Goal: Task Accomplishment & Management: Manage account settings

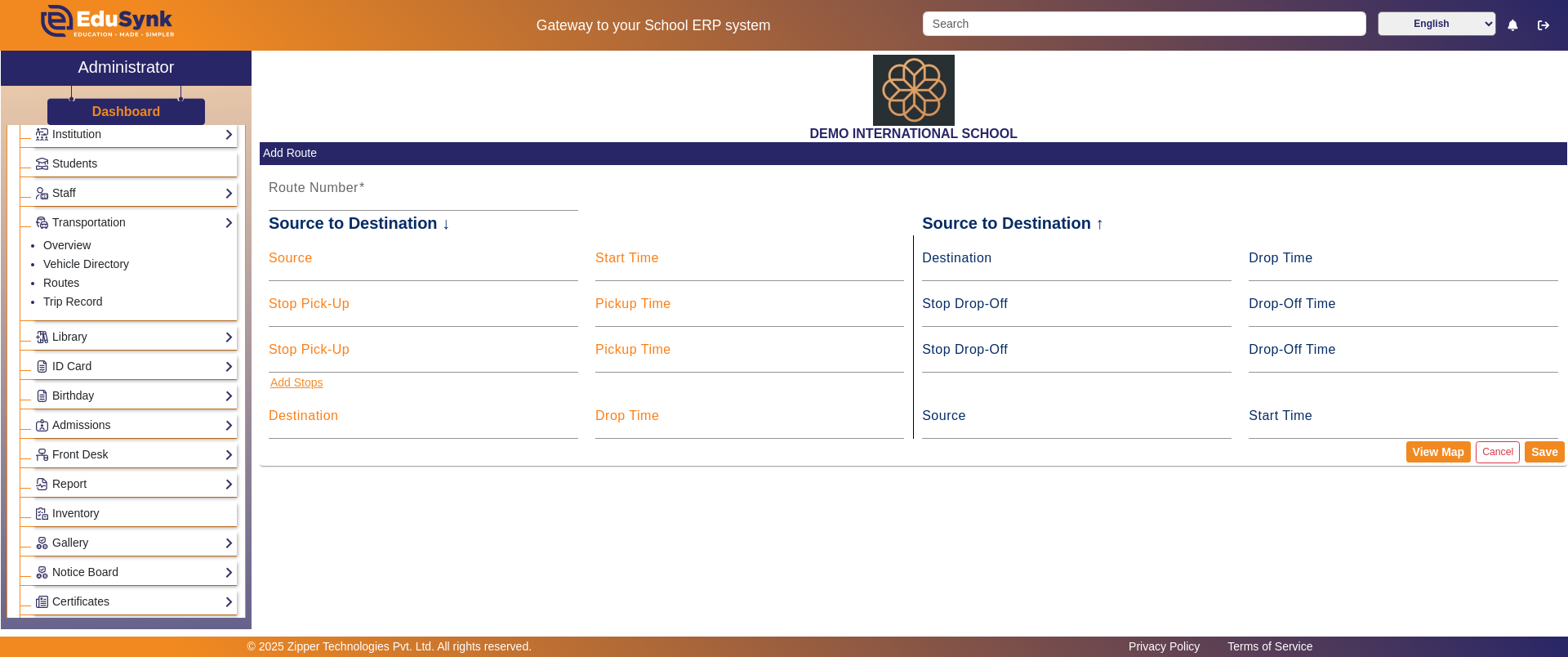
click at [291, 390] on button "Add Stops" at bounding box center [297, 382] width 57 height 21
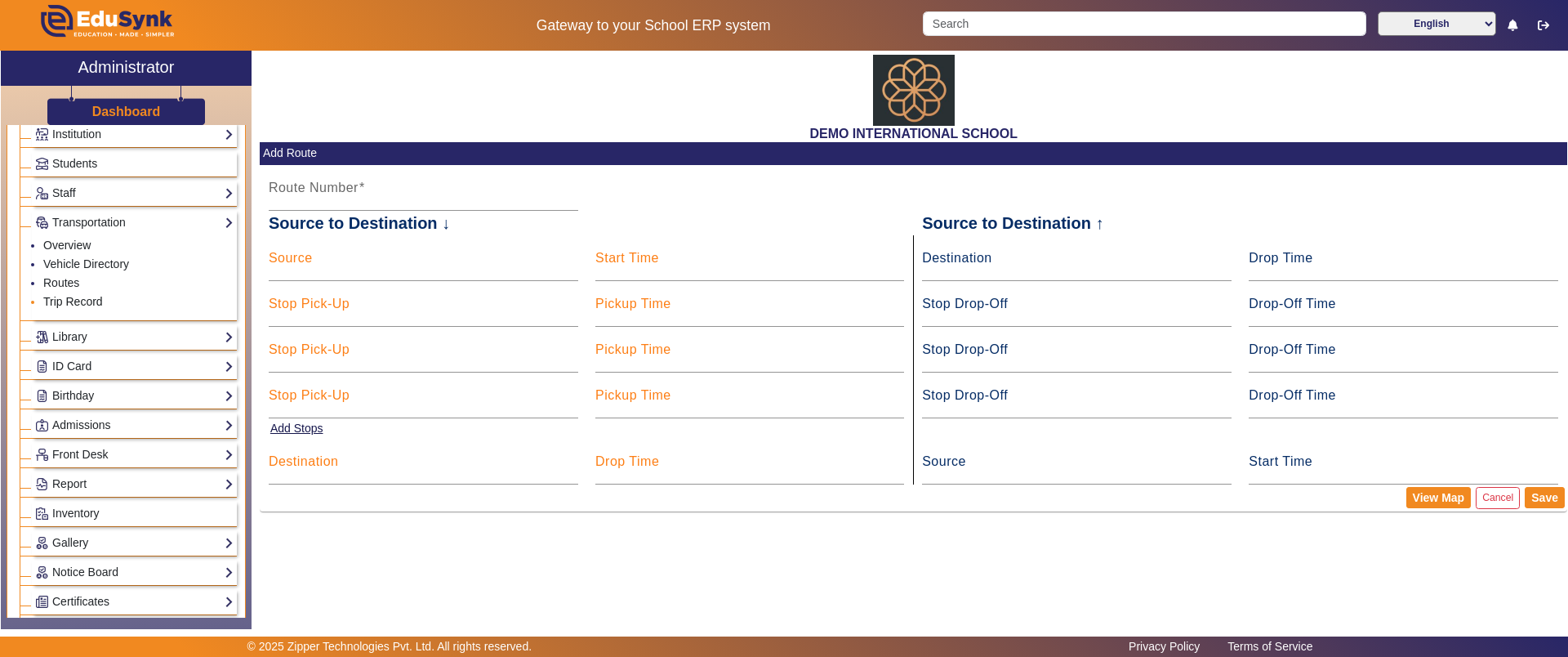
click at [70, 298] on link "Trip Record" at bounding box center [73, 302] width 60 height 13
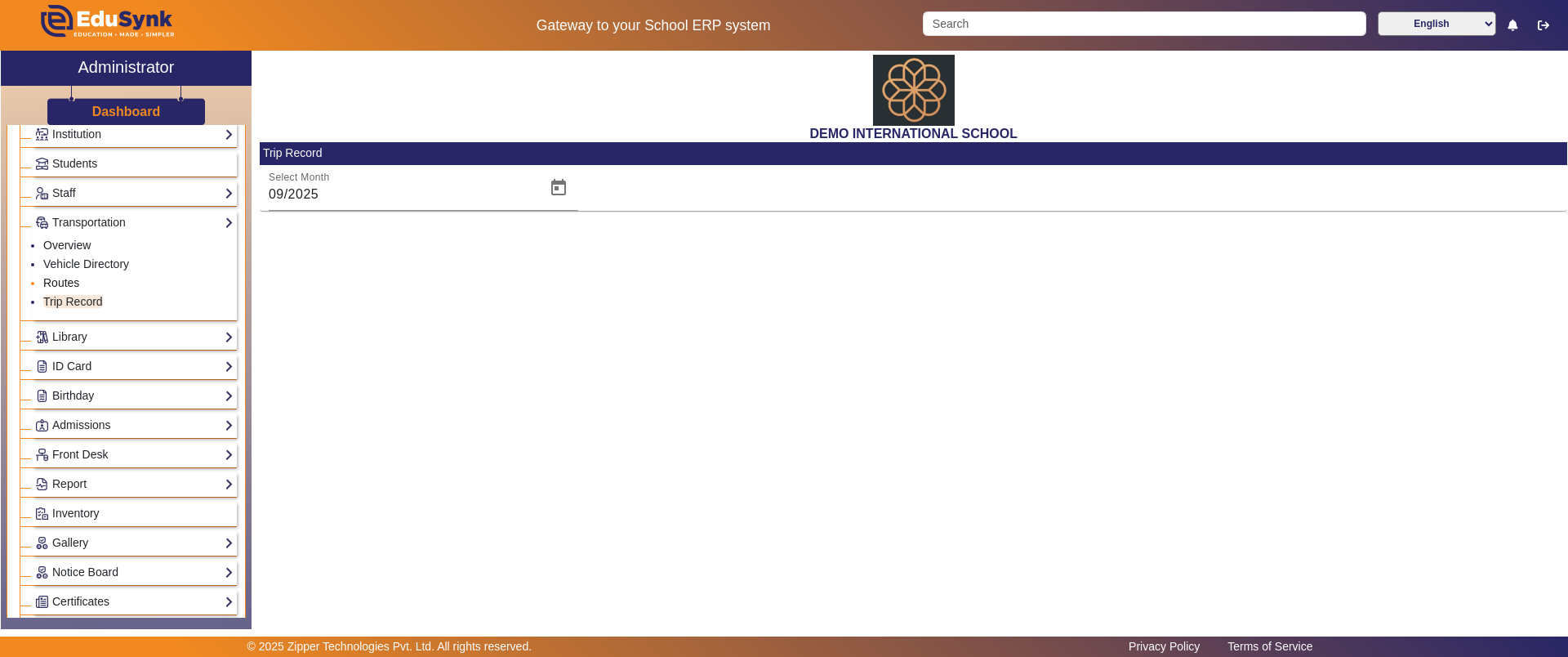
click at [62, 283] on link "Routes" at bounding box center [62, 283] width 36 height 13
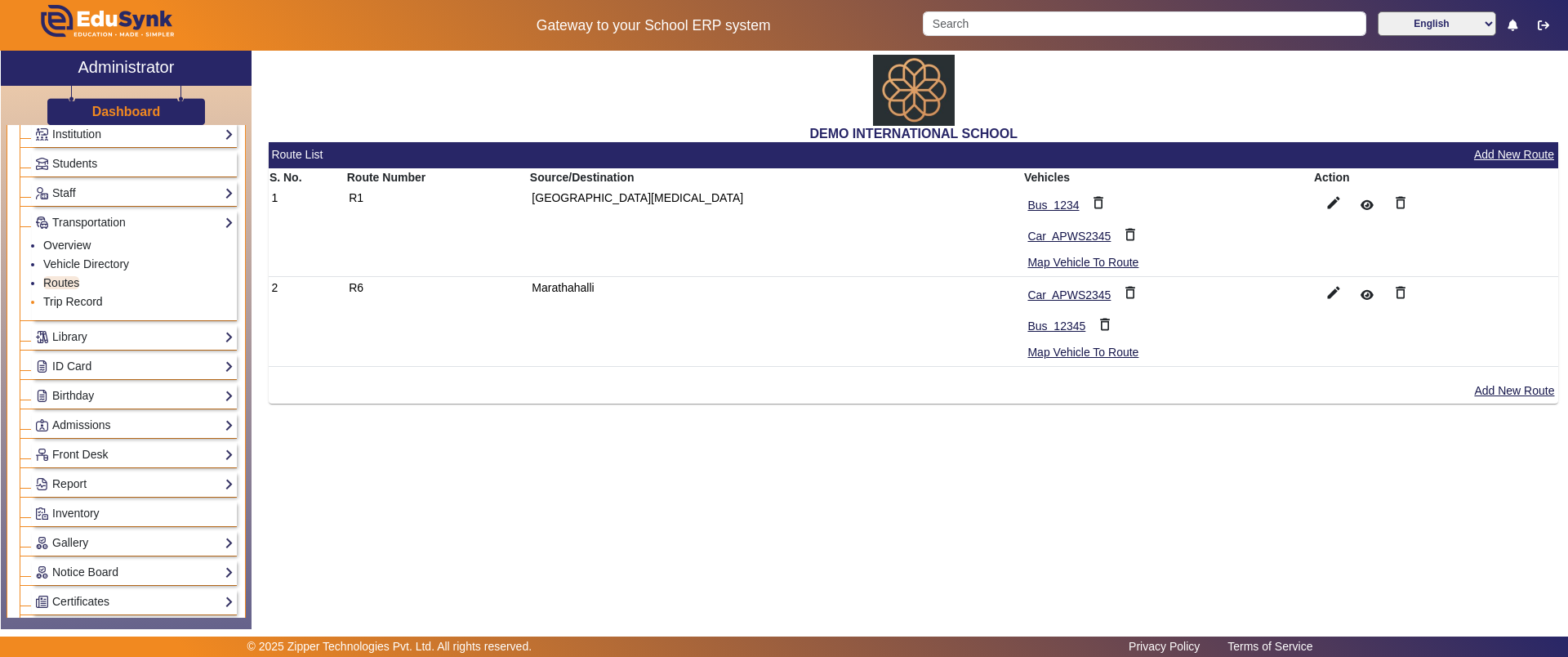
click at [65, 296] on link "Trip Record" at bounding box center [73, 302] width 60 height 13
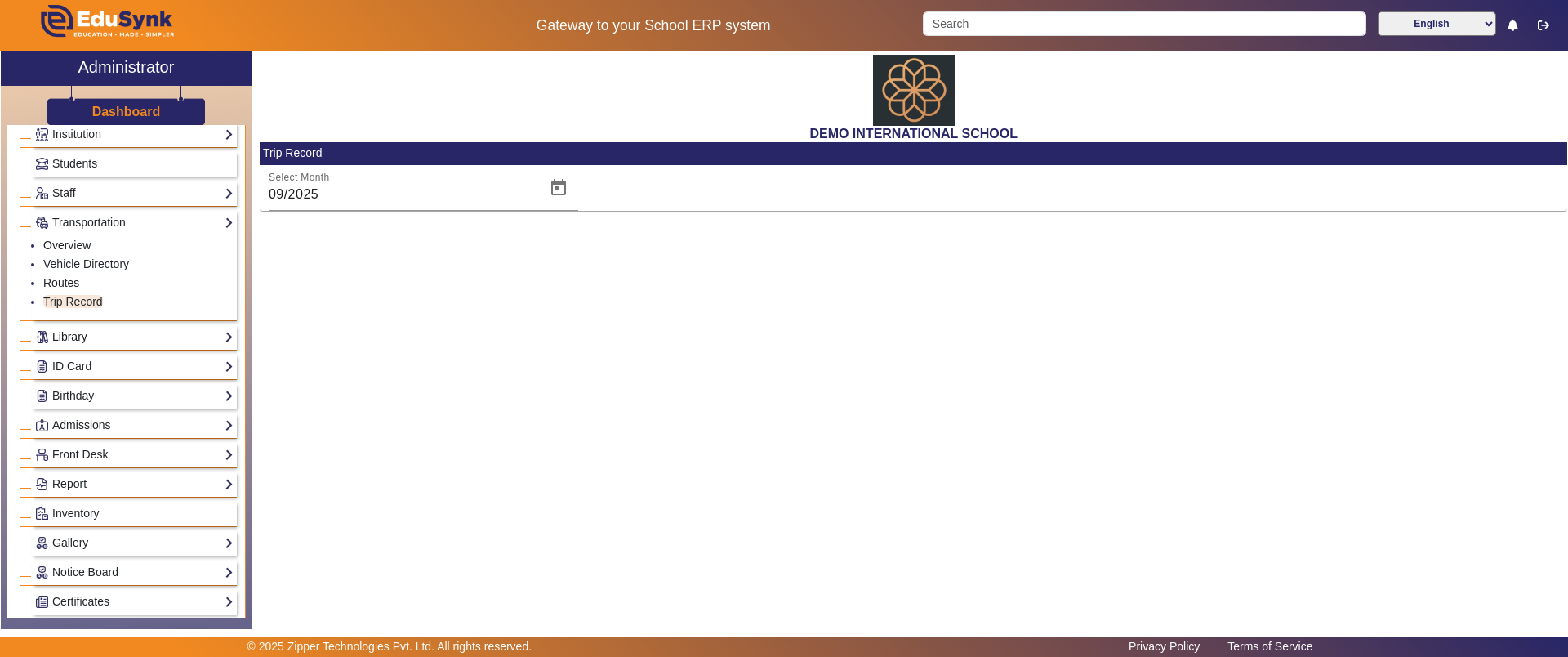
click at [71, 331] on link "Library" at bounding box center [134, 337] width 198 height 19
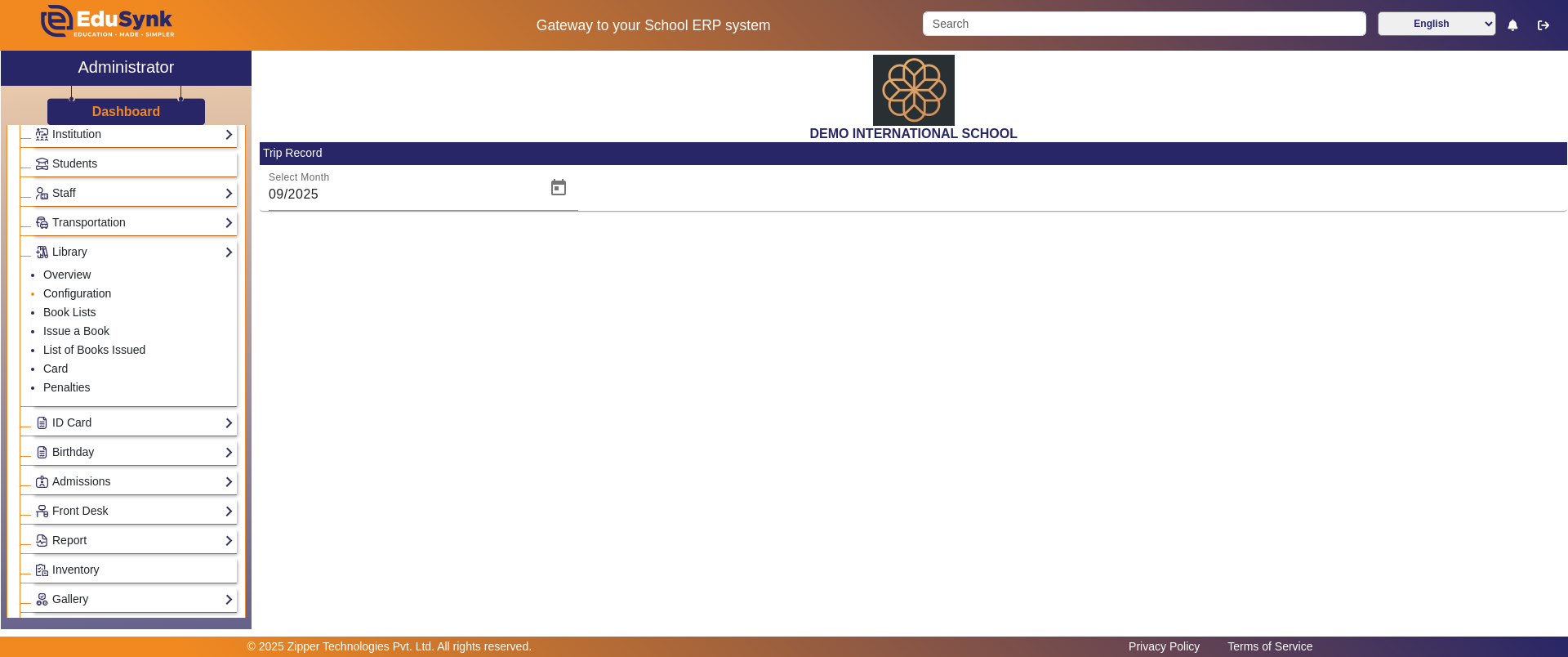
click at [73, 296] on link "Configuration" at bounding box center [77, 294] width 67 height 13
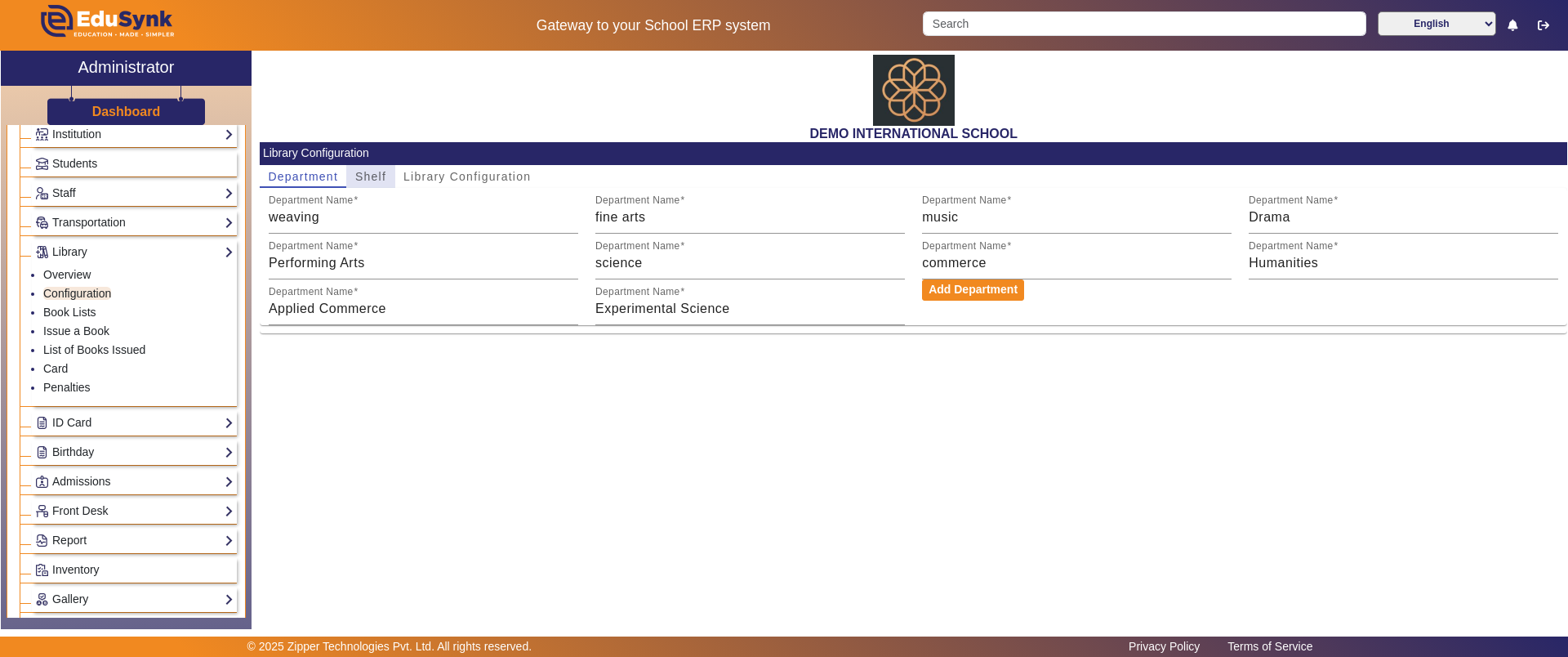
click at [380, 178] on span "Shelf" at bounding box center [371, 177] width 31 height 12
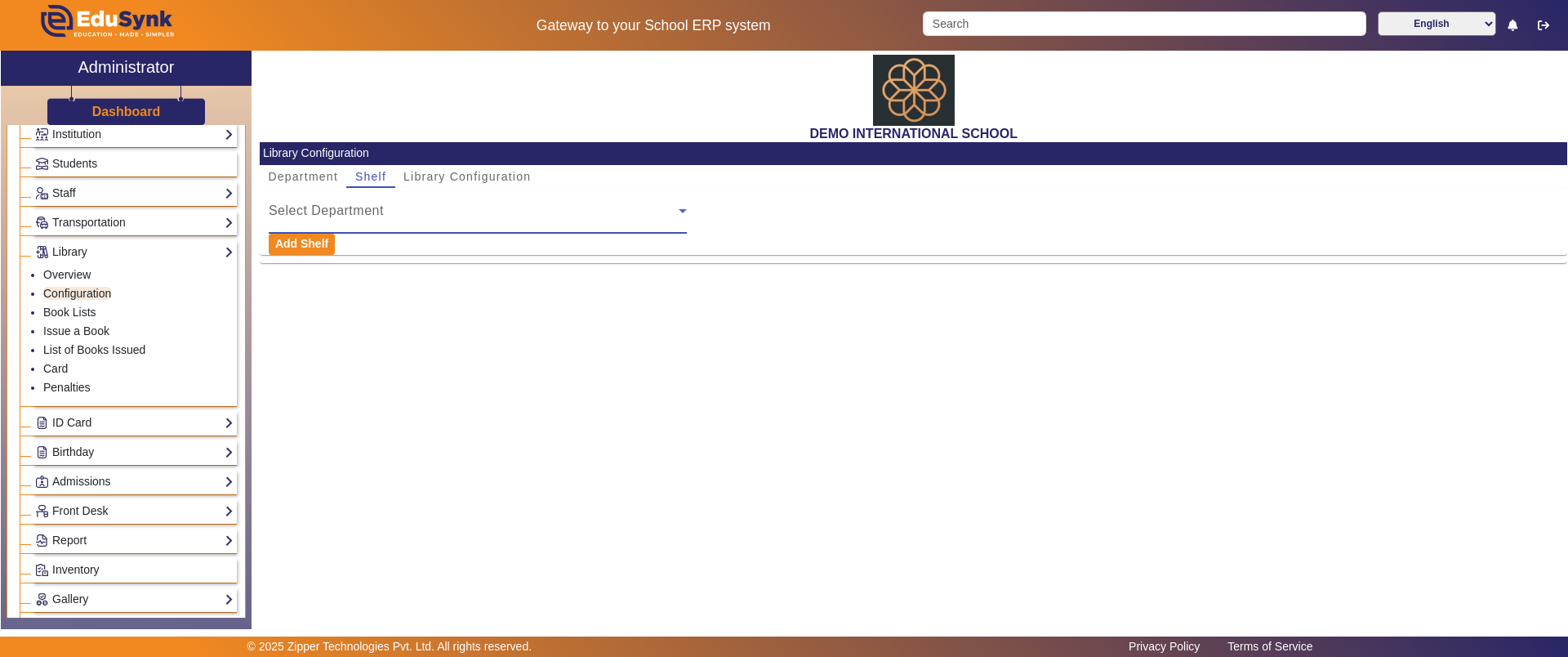
click at [347, 207] on span "Select Department" at bounding box center [326, 210] width 115 height 14
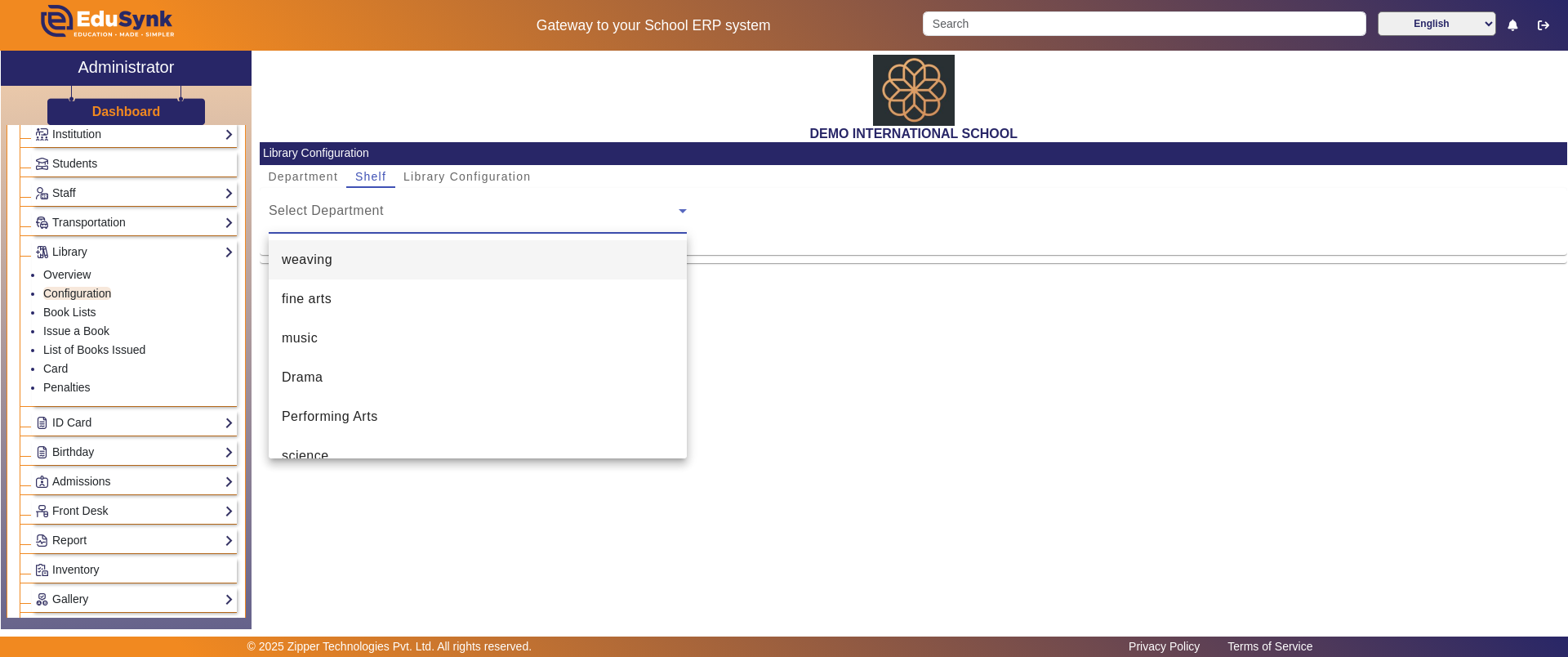
click at [347, 207] on div at bounding box center [784, 328] width 1568 height 657
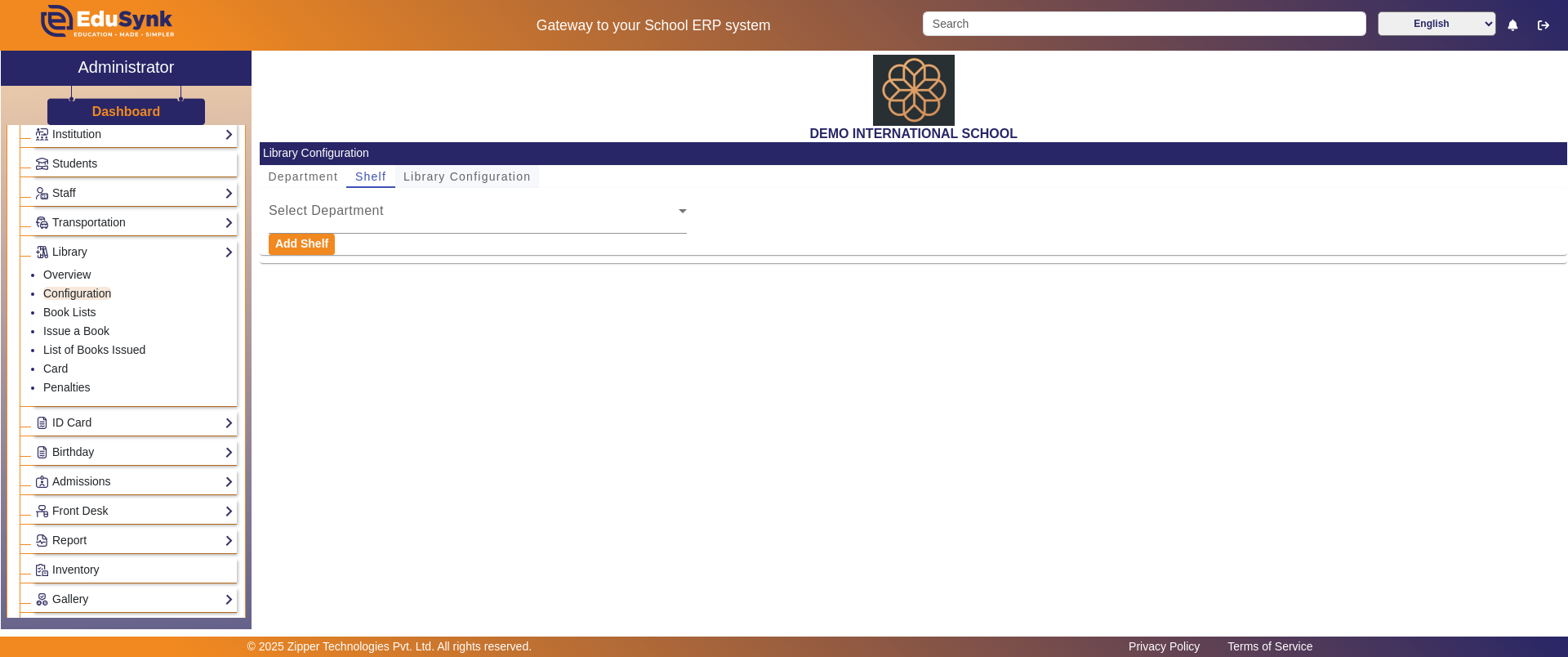
click at [422, 179] on span "Library Configuration" at bounding box center [467, 177] width 127 height 12
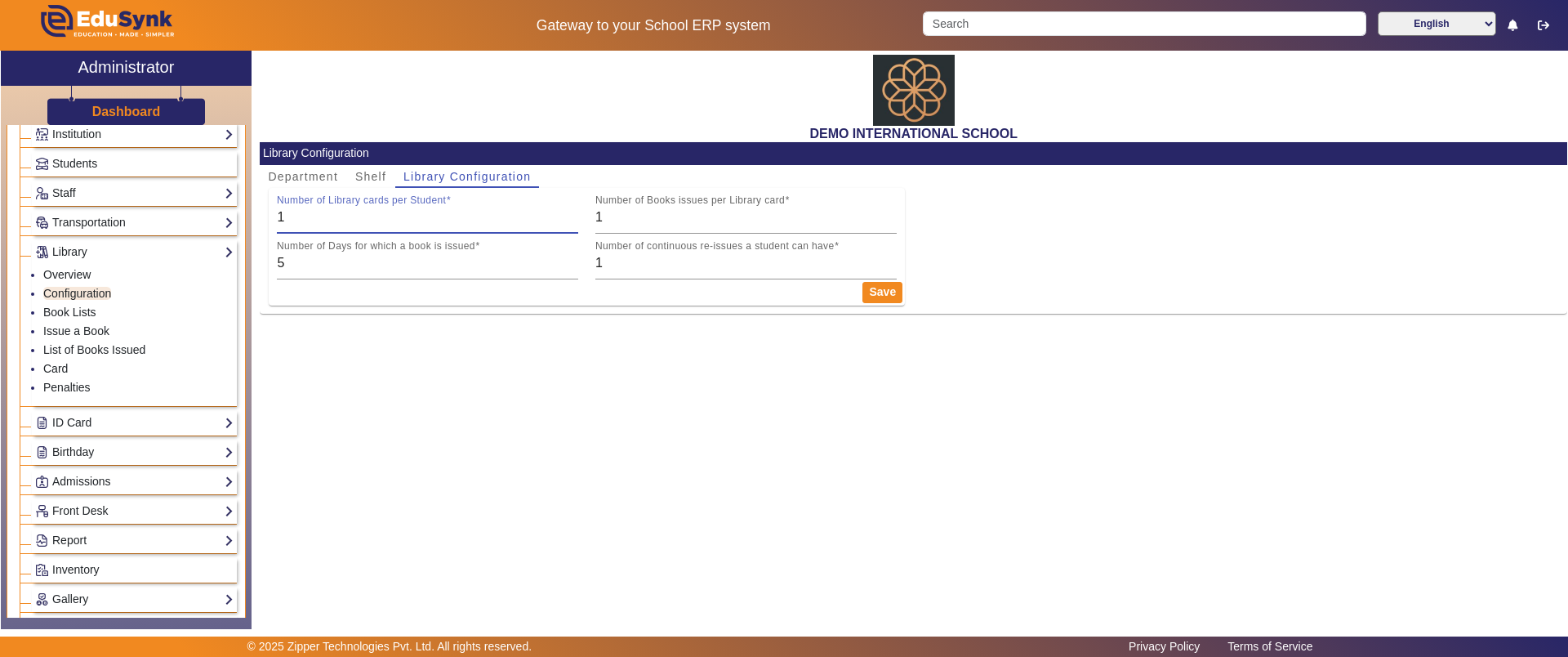
click at [353, 215] on input "1" at bounding box center [427, 217] width 302 height 20
click at [701, 208] on input "1" at bounding box center [745, 217] width 302 height 20
click at [422, 270] on input "5" at bounding box center [427, 263] width 302 height 20
click at [659, 262] on input "1" at bounding box center [745, 263] width 302 height 20
click at [76, 317] on link "Book Lists" at bounding box center [70, 312] width 53 height 13
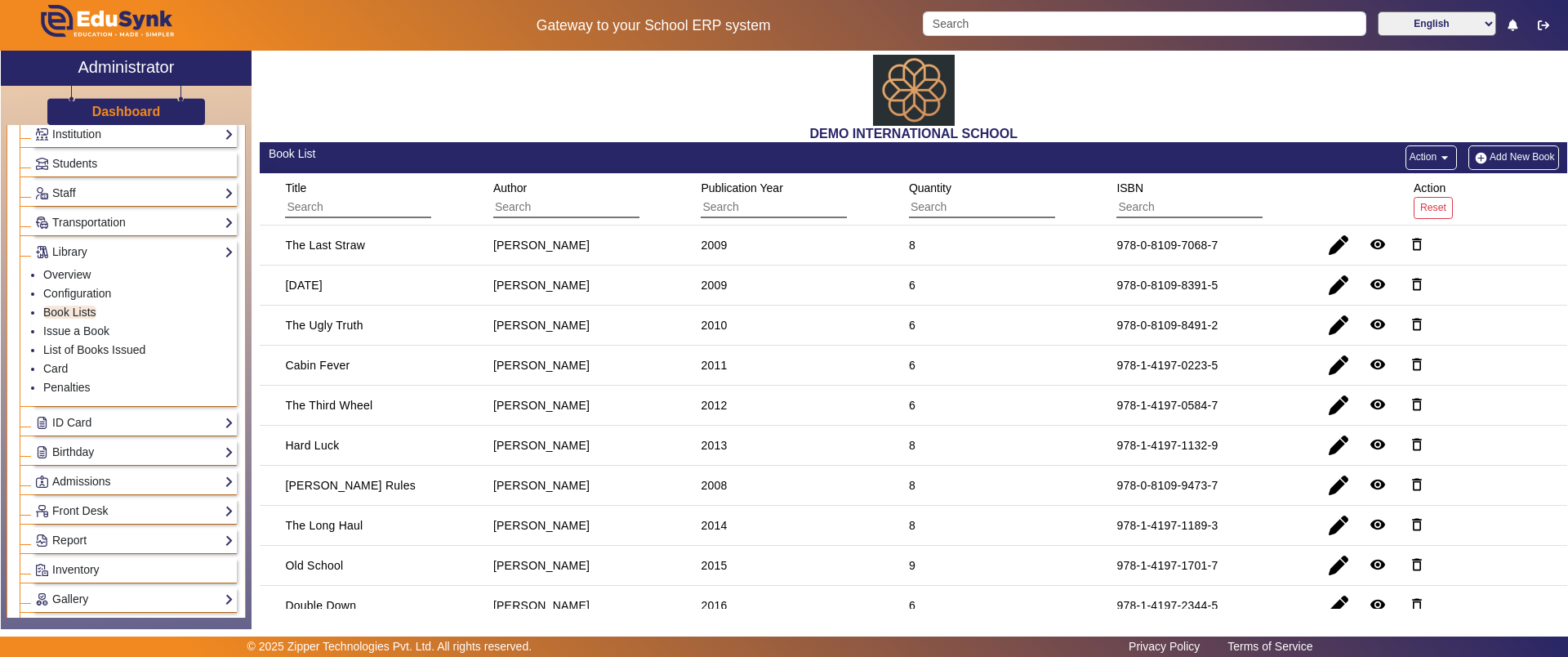
click at [1483, 158] on button "Add New Book" at bounding box center [1513, 158] width 90 height 25
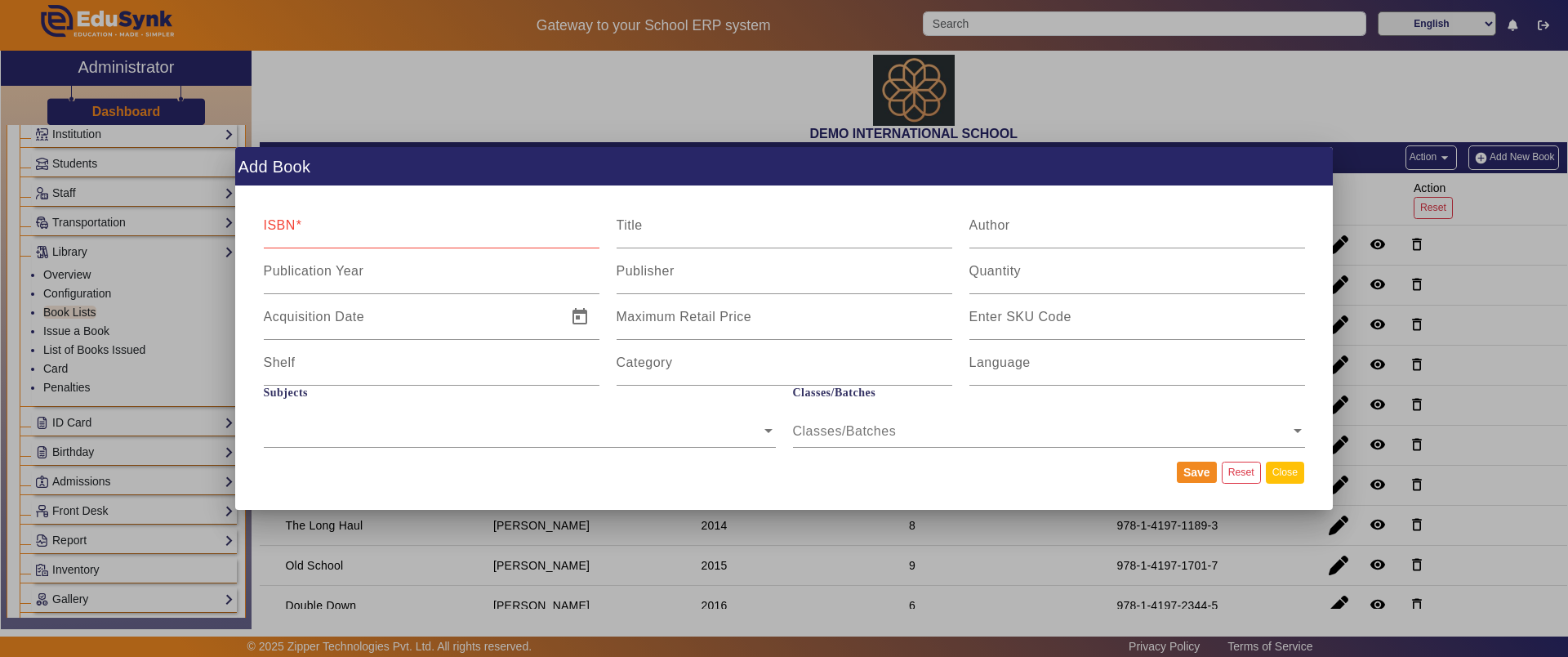
click at [1275, 471] on button "Close" at bounding box center [1284, 472] width 39 height 22
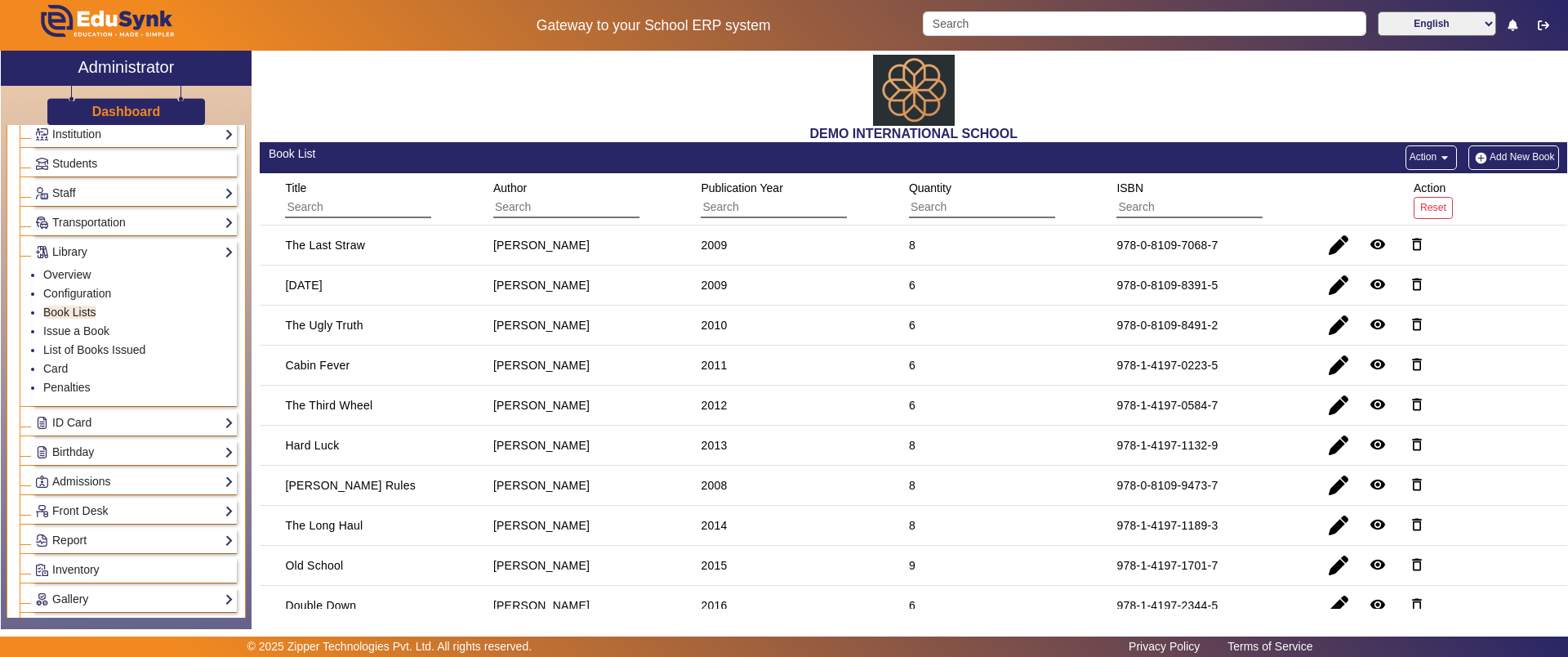
click at [1423, 163] on button "Action arrow_drop_down" at bounding box center [1431, 158] width 52 height 25
click at [95, 331] on div at bounding box center [784, 328] width 1568 height 657
click at [95, 331] on link "Issue a Book" at bounding box center [76, 331] width 66 height 13
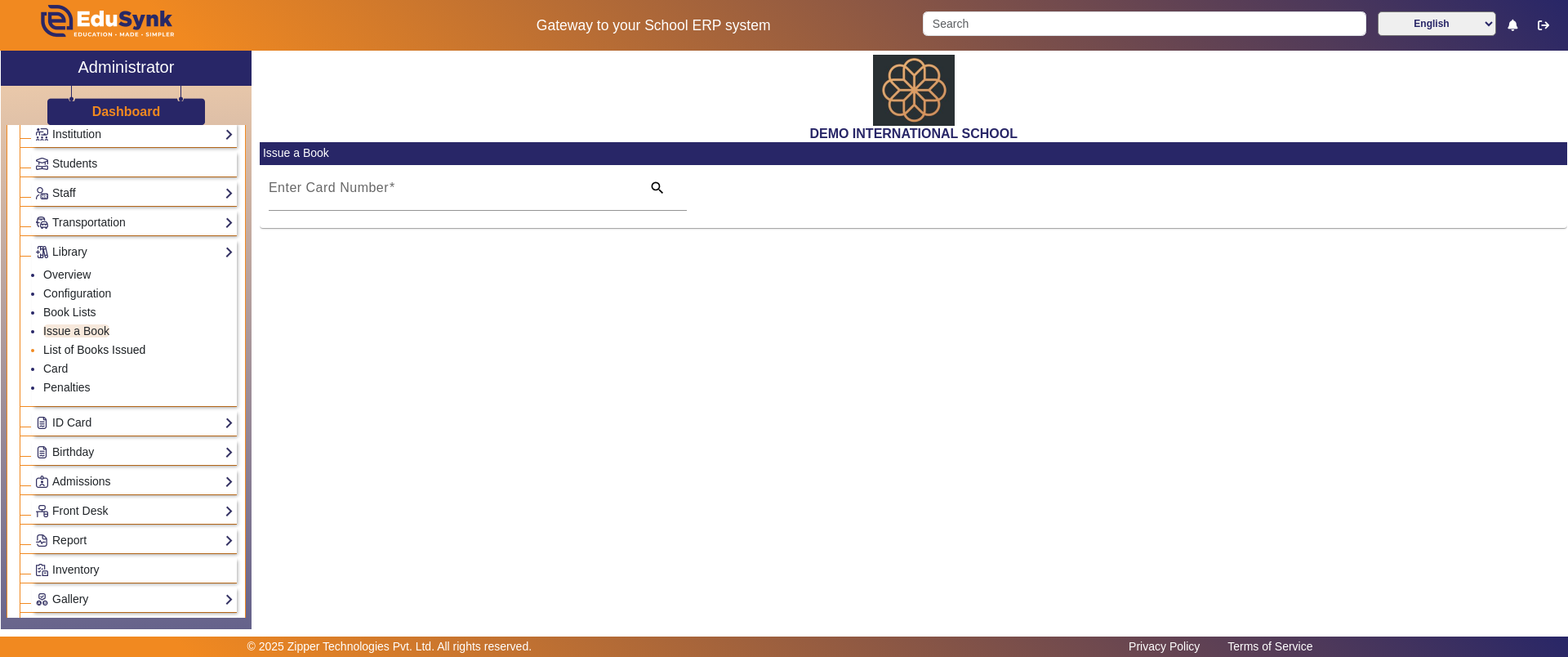
click at [125, 344] on link "List of Books Issued" at bounding box center [95, 349] width 102 height 13
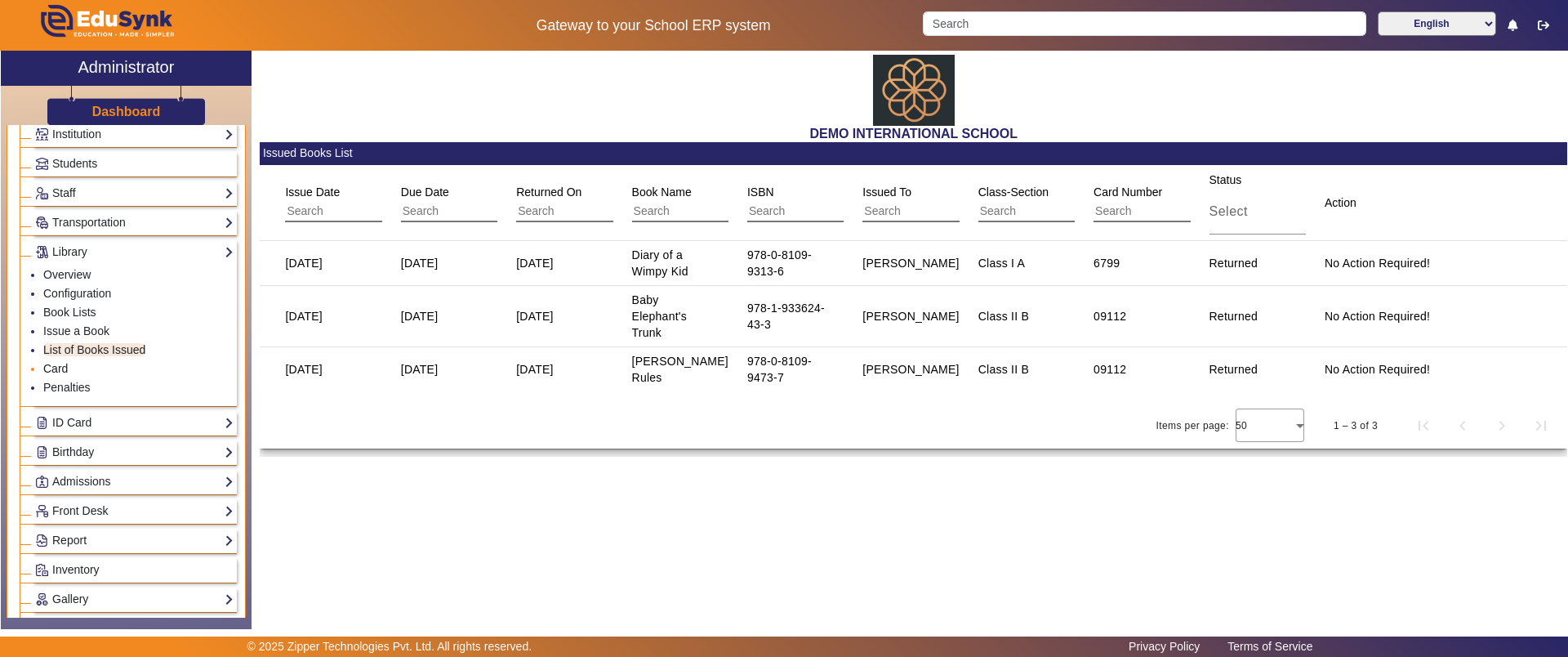
click at [53, 369] on link "Card" at bounding box center [56, 368] width 25 height 13
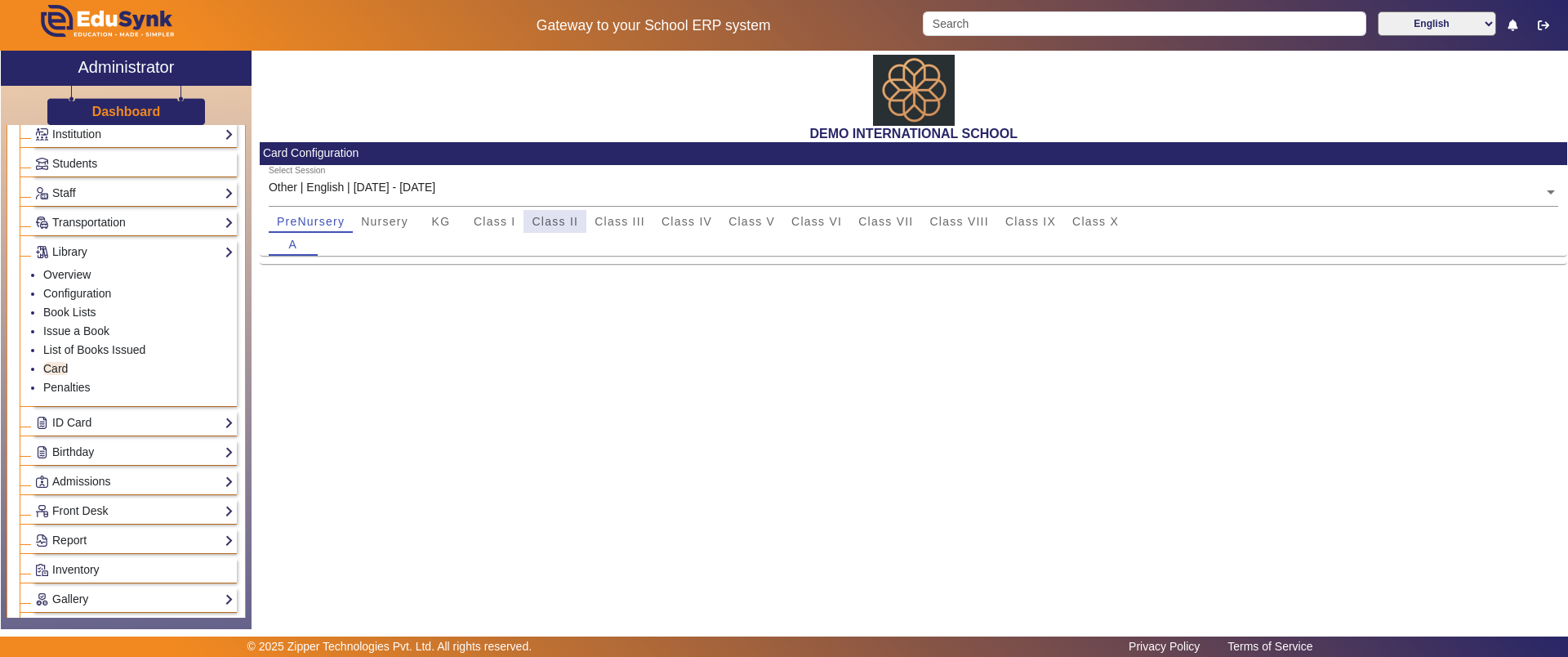
click at [525, 215] on div "Class II" at bounding box center [555, 221] width 63 height 23
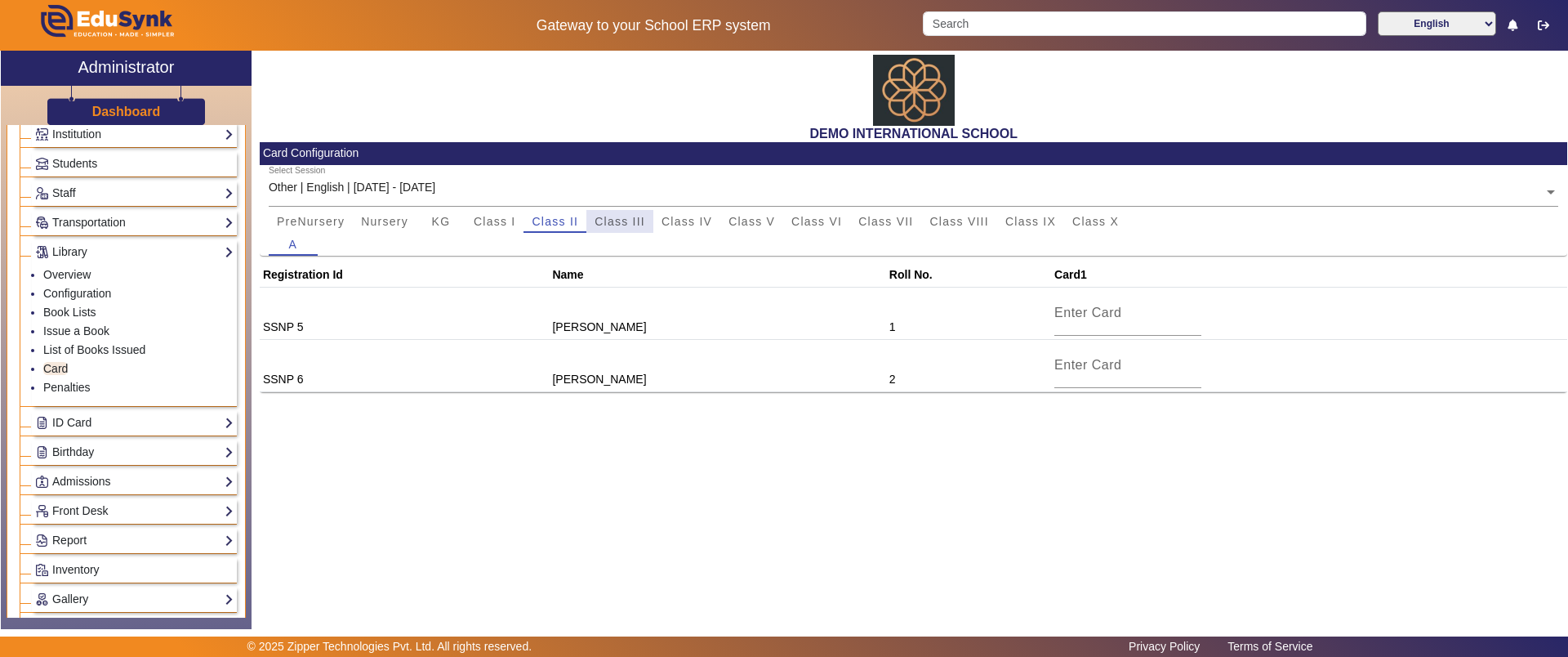
click at [636, 215] on span "Class III" at bounding box center [620, 221] width 51 height 12
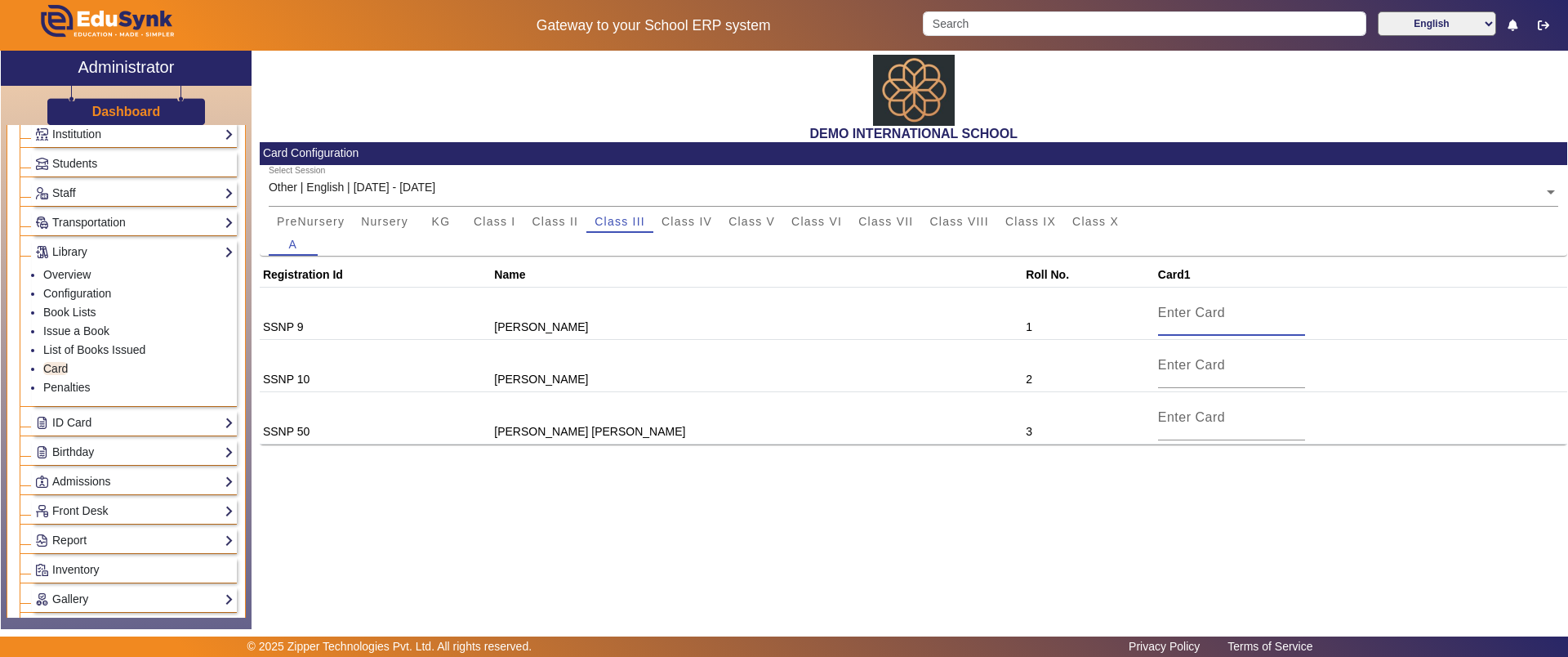
click at [1158, 319] on input at bounding box center [1231, 313] width 147 height 20
type input "7890"
click at [1158, 362] on input at bounding box center [1231, 368] width 147 height 20
type input "7891"
click at [1158, 417] on input at bounding box center [1231, 423] width 147 height 20
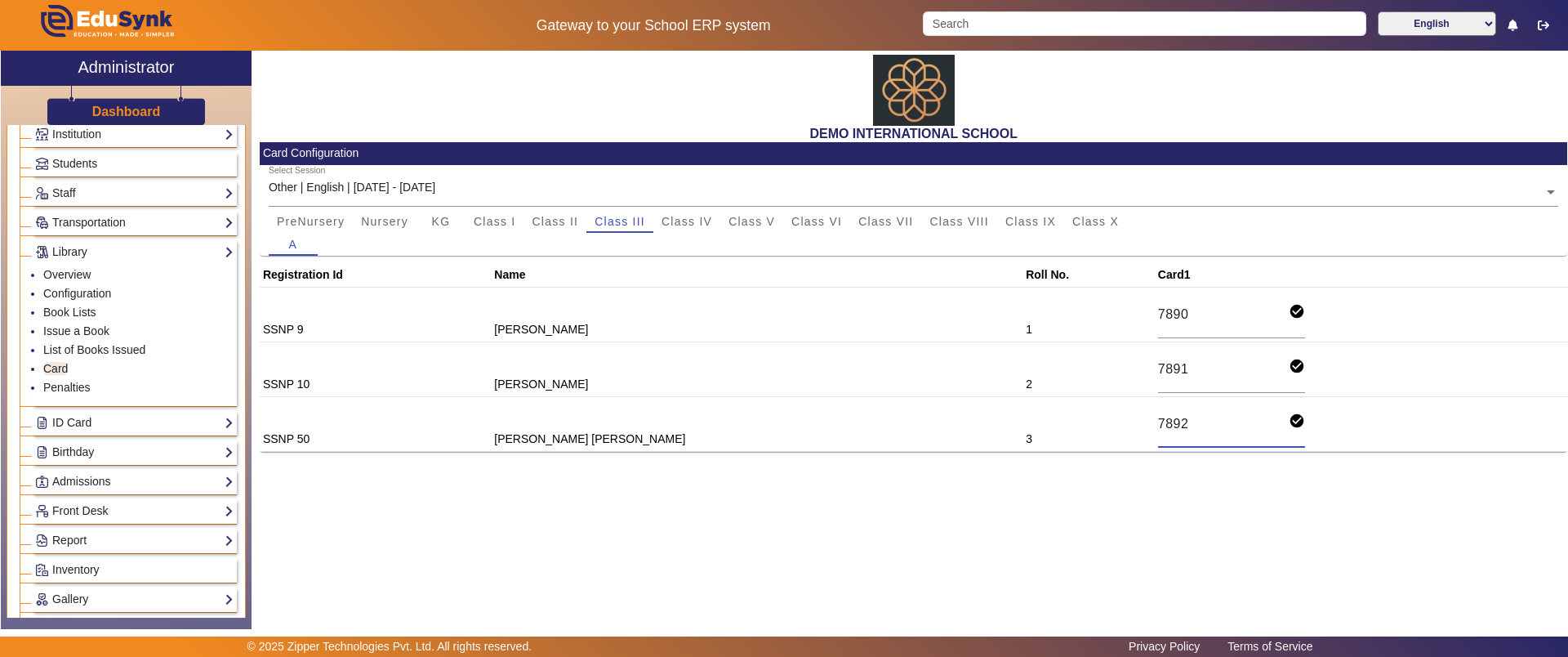
type input "7892"
click at [1009, 550] on div "DEMO INTERNATIONAL SCHOOL Card Configuration Select Session Other | English | […" at bounding box center [909, 331] width 1316 height 562
click at [84, 384] on link "Penalties" at bounding box center [67, 387] width 48 height 13
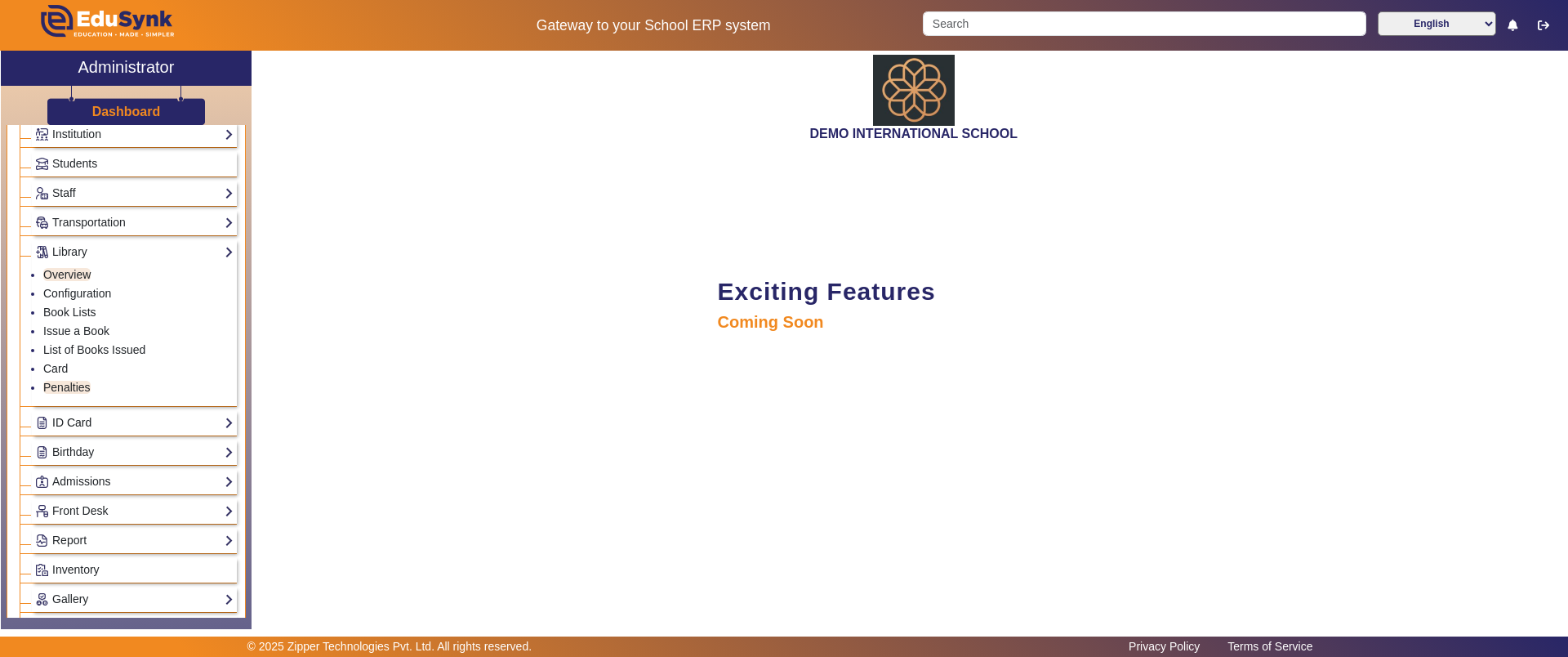
click at [63, 426] on link "ID Card" at bounding box center [134, 423] width 198 height 19
click at [76, 300] on link "Students" at bounding box center [66, 304] width 45 height 13
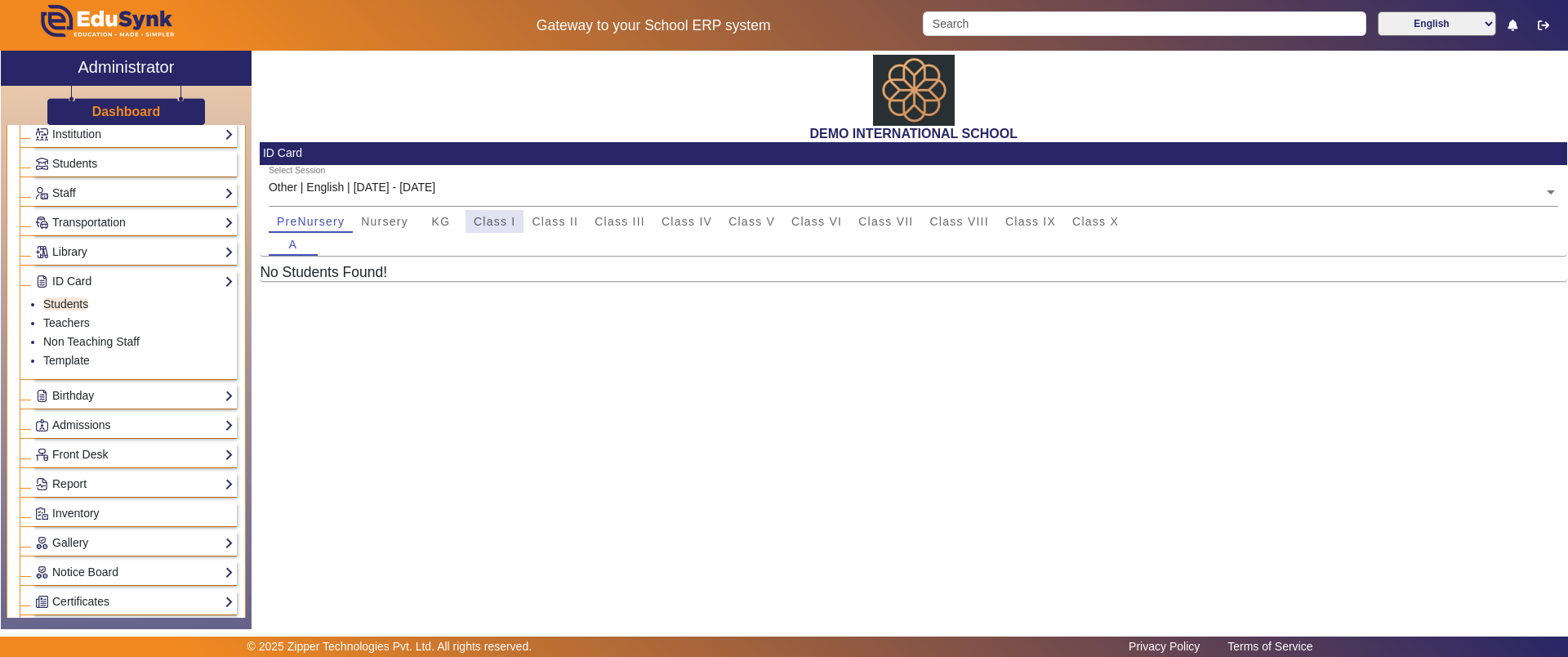
click at [479, 221] on span "Class I" at bounding box center [495, 221] width 43 height 12
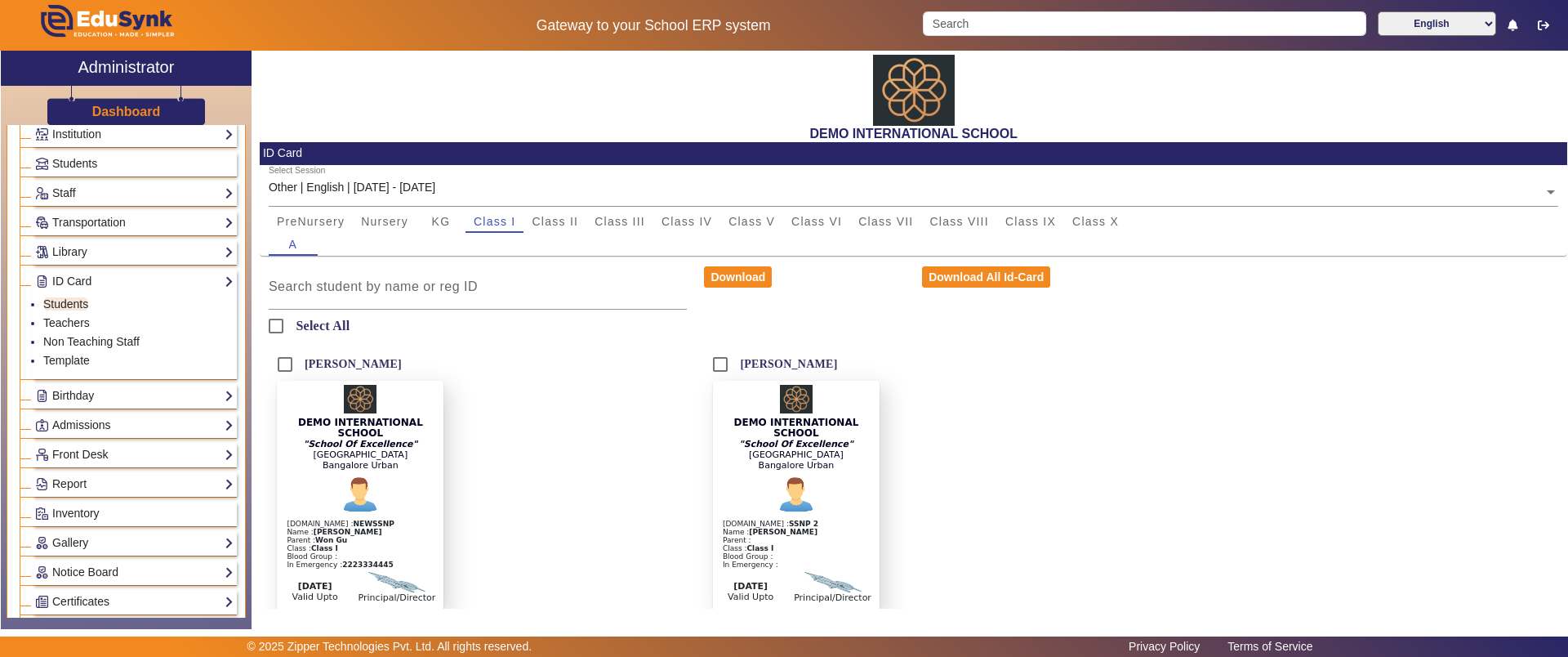
scroll to position [21, 0]
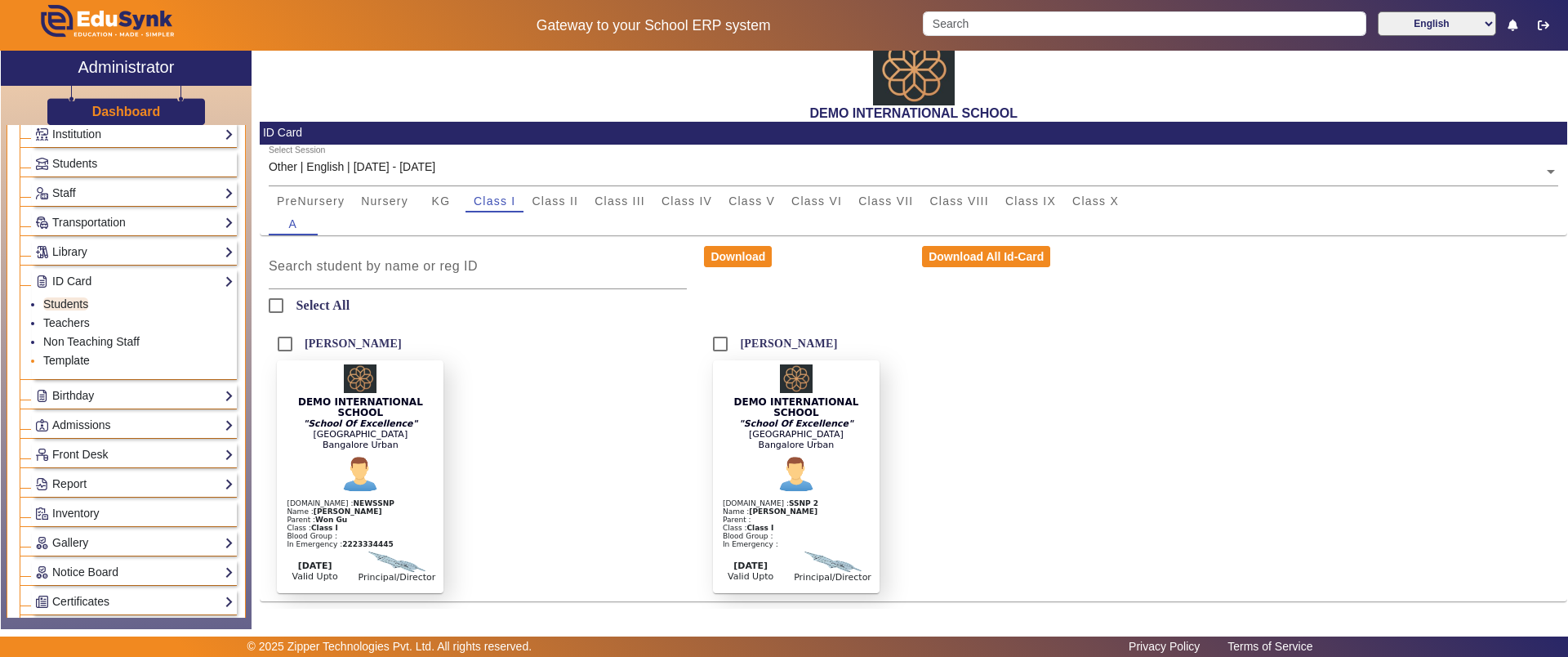
click at [64, 360] on link "Template" at bounding box center [67, 360] width 47 height 13
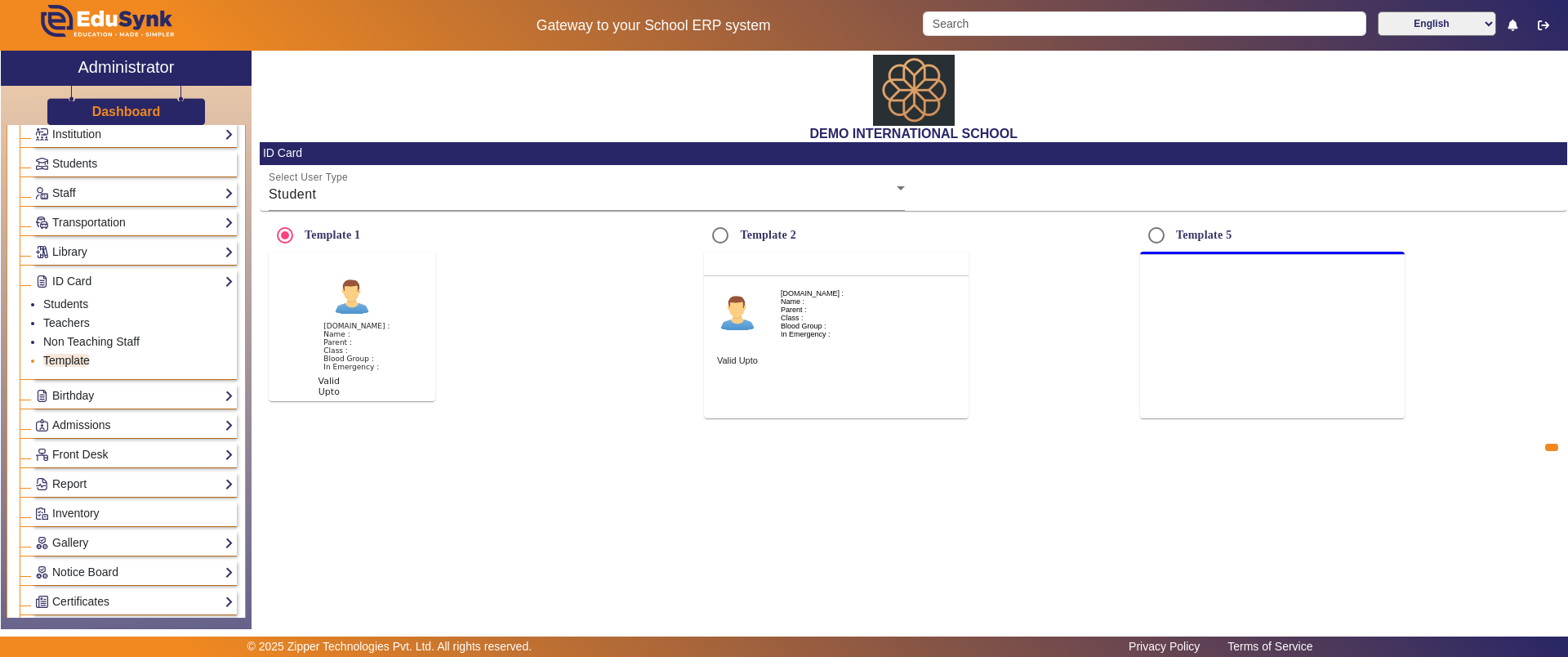
radio input "true"
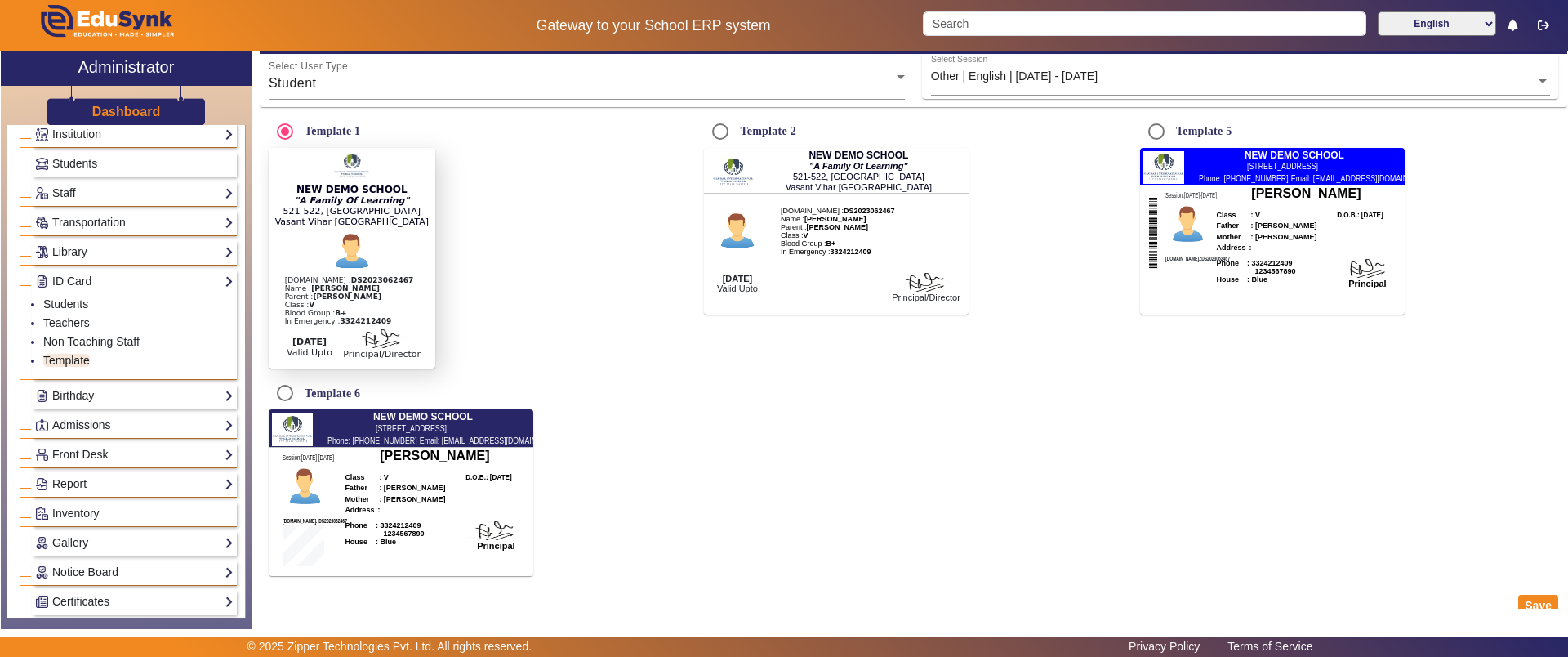
scroll to position [141, 0]
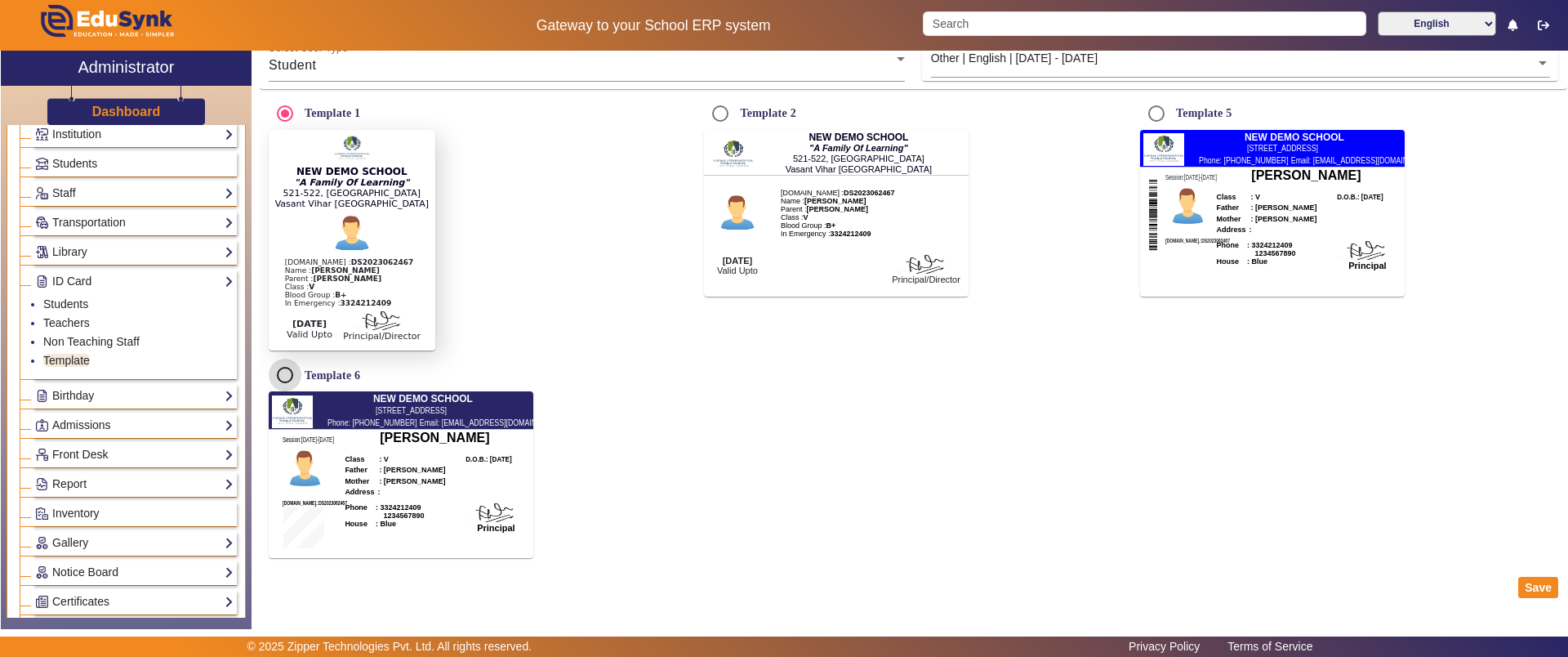
click at [288, 372] on input "Template 6" at bounding box center [285, 375] width 33 height 33
radio input "true"
click at [1518, 590] on button "Save" at bounding box center [1538, 588] width 40 height 21
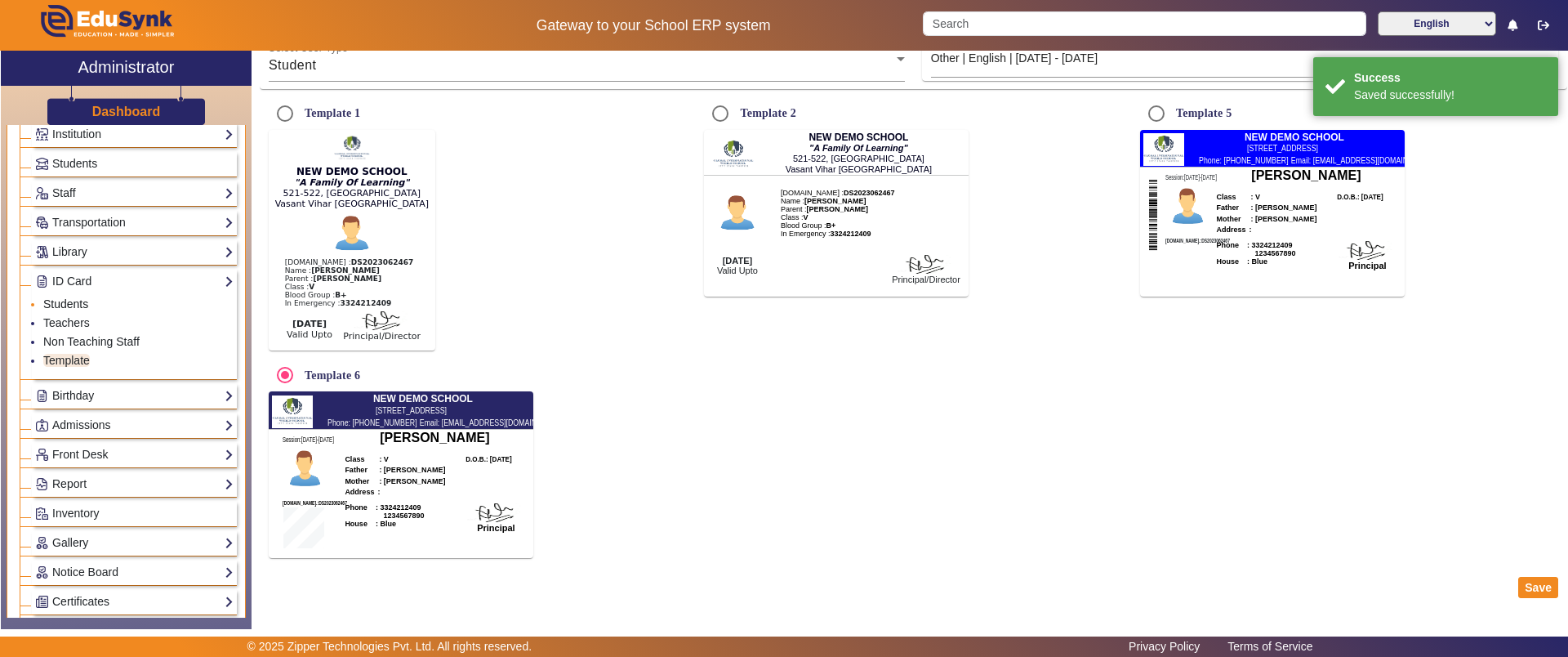
click at [63, 300] on link "Students" at bounding box center [66, 304] width 45 height 13
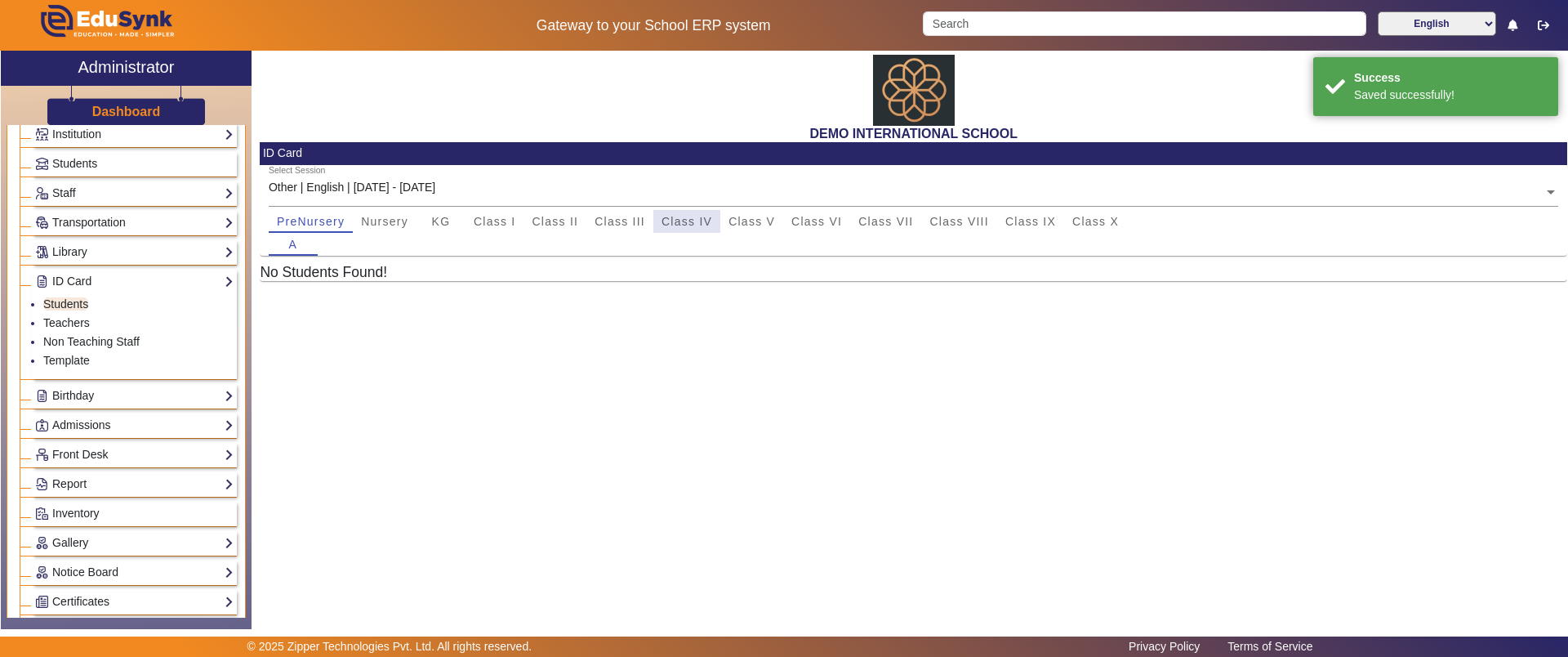
click at [665, 219] on span "Class IV" at bounding box center [687, 221] width 51 height 12
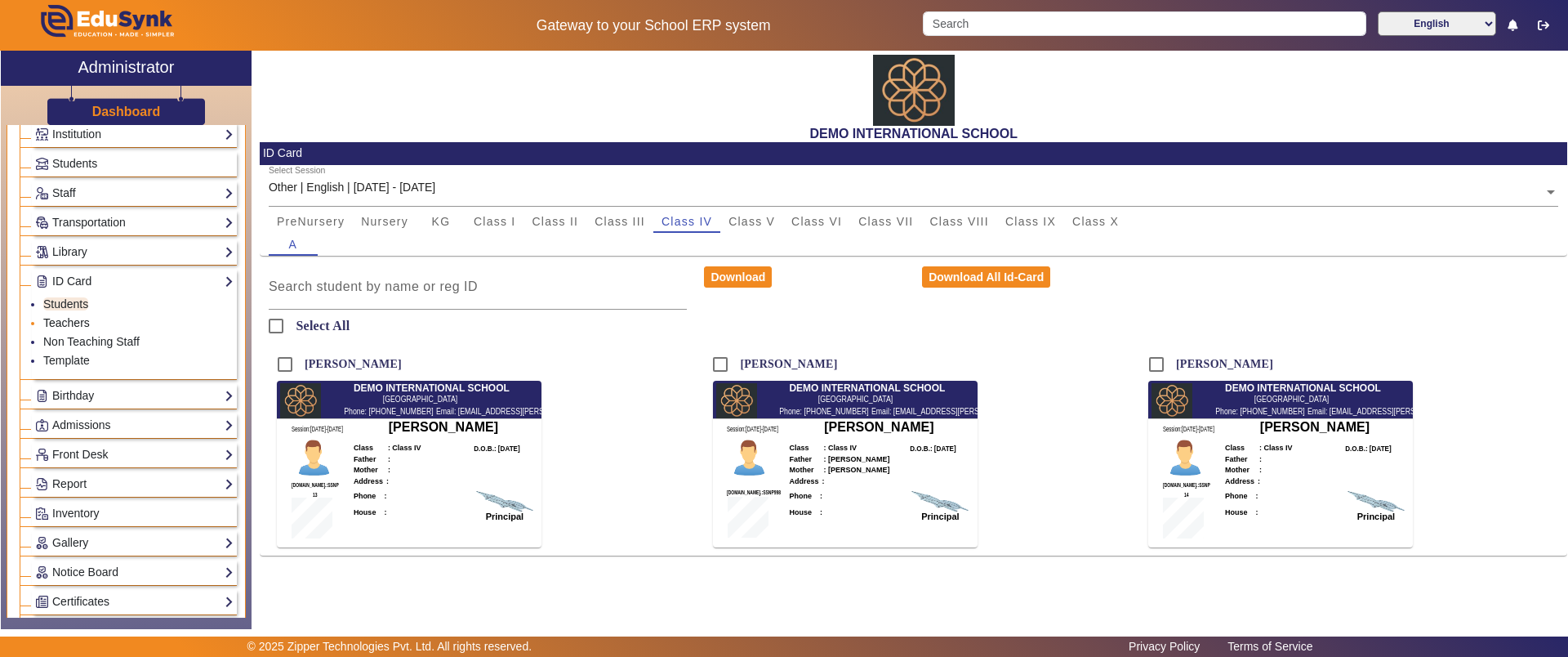
click at [56, 322] on link "Teachers" at bounding box center [67, 323] width 47 height 13
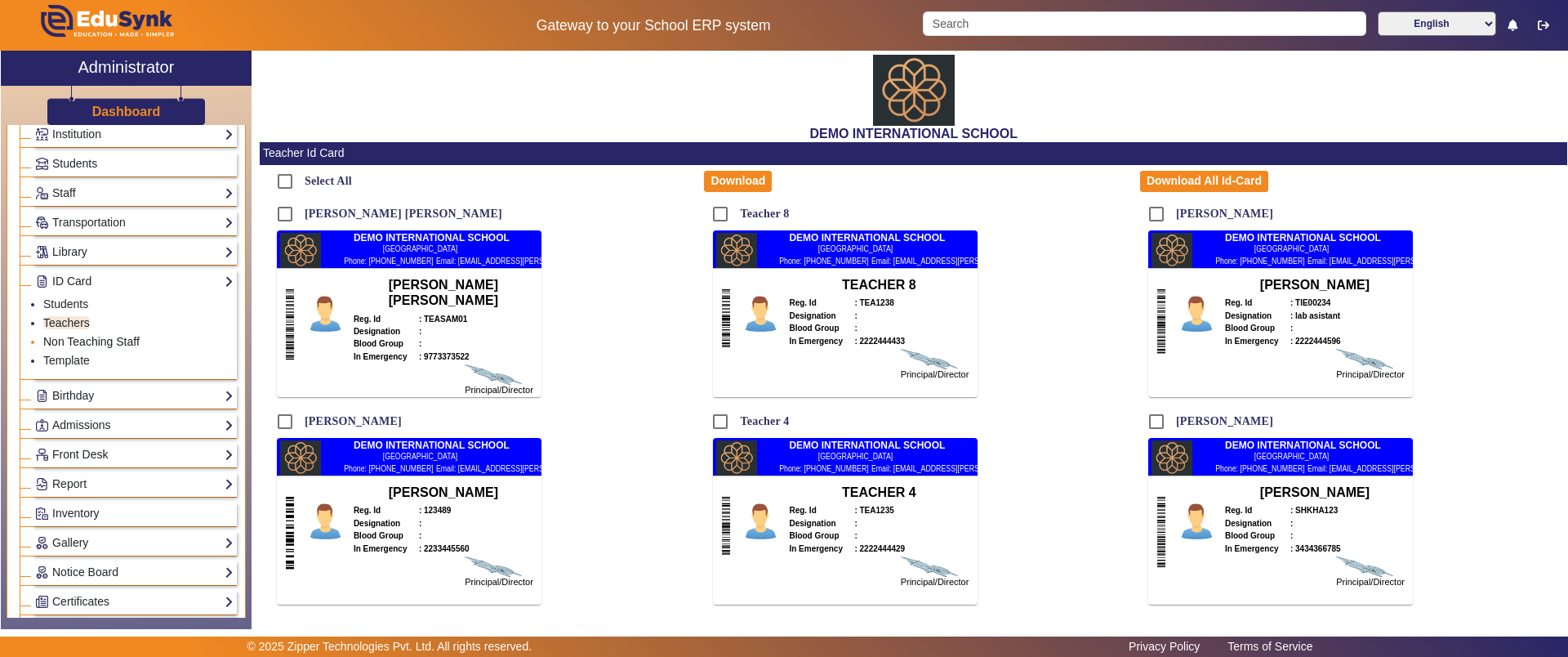
click at [77, 339] on link "Non Teaching Staff" at bounding box center [91, 341] width 96 height 13
